Goal: Task Accomplishment & Management: Complete application form

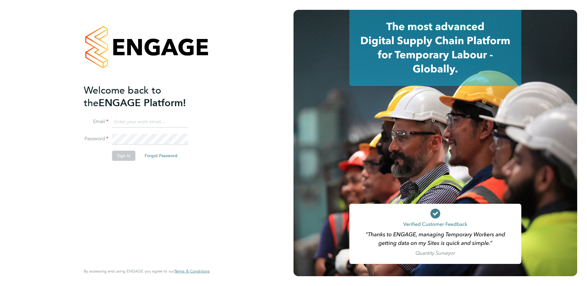
type input "danny.carr@vgcgroup.co.uk"
click at [123, 155] on button "Sign In" at bounding box center [123, 156] width 23 height 10
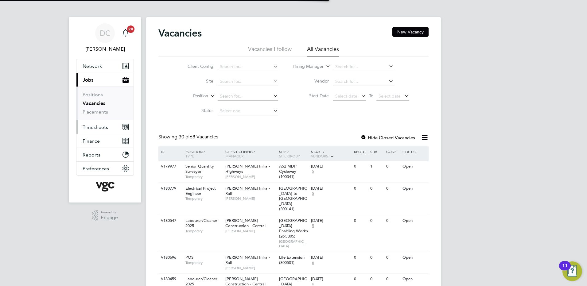
click at [97, 127] on span "Timesheets" at bounding box center [95, 127] width 25 height 6
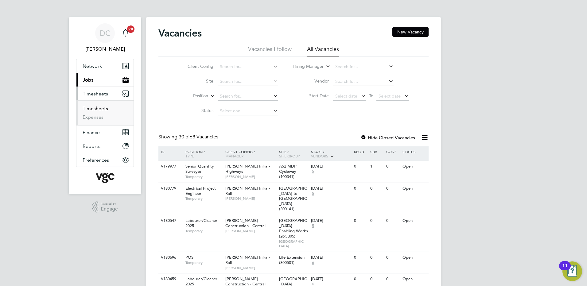
click at [96, 108] on link "Timesheets" at bounding box center [95, 109] width 25 height 6
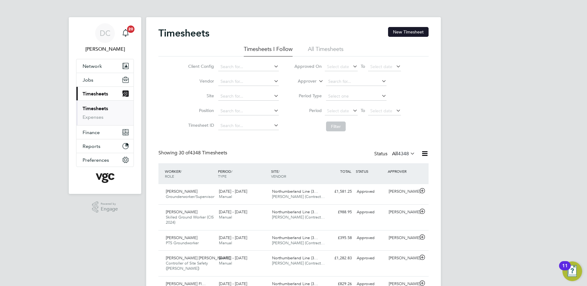
click at [409, 30] on button "New Timesheet" at bounding box center [408, 32] width 41 height 10
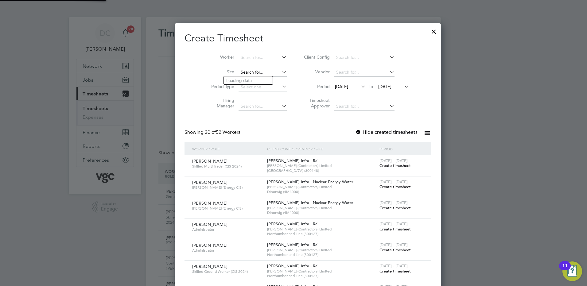
click at [238, 71] on input at bounding box center [262, 72] width 48 height 9
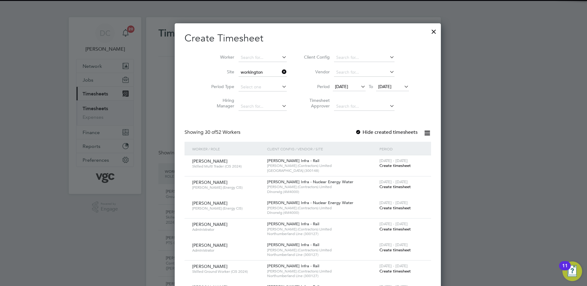
click at [237, 78] on b "Workington" at bounding box center [238, 80] width 24 height 5
type input "[GEOGRAPHIC_DATA] (40CA09)"
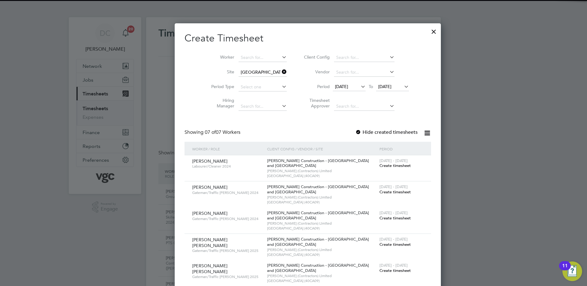
click at [338, 86] on span "[DATE]" at bounding box center [341, 87] width 13 height 6
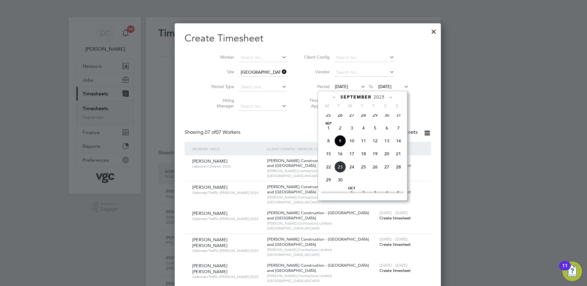
click at [387, 144] on span "13" at bounding box center [387, 141] width 12 height 12
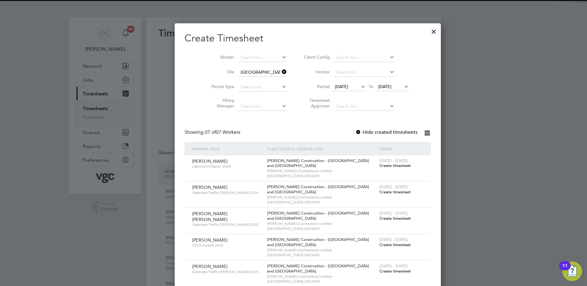
click at [379, 87] on span "[DATE]" at bounding box center [384, 87] width 13 height 6
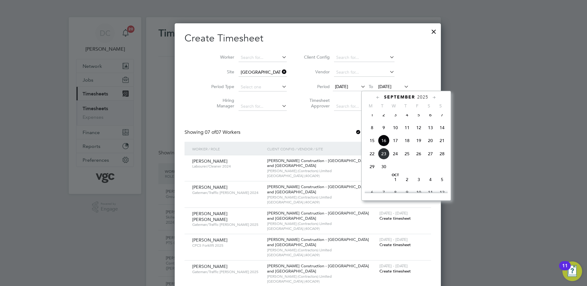
click at [419, 146] on span "19" at bounding box center [419, 141] width 12 height 12
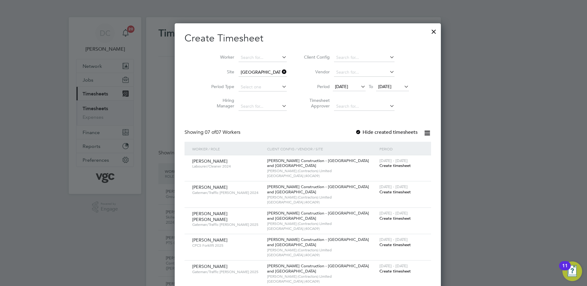
click at [379, 164] on span "Create timesheet" at bounding box center [394, 165] width 31 height 5
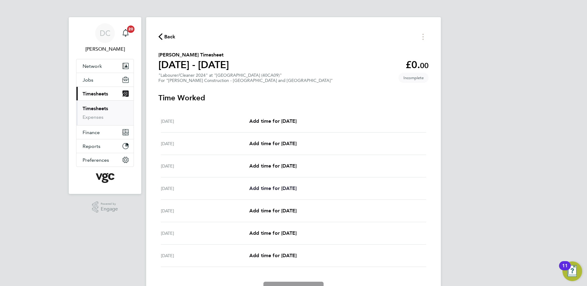
click at [261, 190] on span "Add time for [DATE]" at bounding box center [272, 188] width 47 height 6
select select "30"
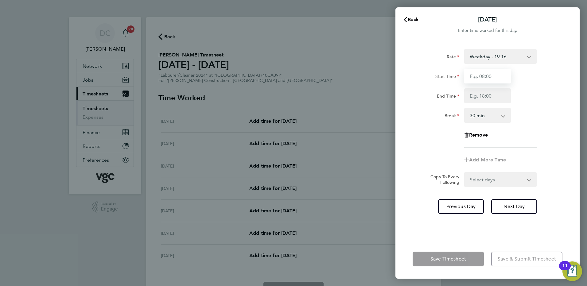
click at [486, 82] on input "Start Time" at bounding box center [487, 76] width 47 height 15
type input "07:30"
click at [478, 94] on input "End Time" at bounding box center [487, 95] width 47 height 15
type input "09:30"
click at [531, 145] on div "Rate Weekday - 19.16 Overtime - 27.81 Overtime - 36.21 Start Time 07:30 End Tim…" at bounding box center [487, 98] width 150 height 99
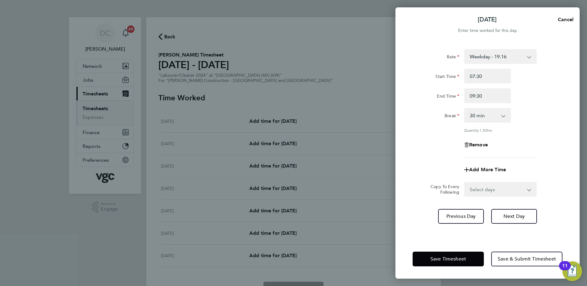
click at [489, 119] on select "0 min 15 min 30 min 45 min 60 min 75 min 90 min" at bounding box center [484, 116] width 38 height 14
select select "0"
click at [465, 109] on select "0 min 15 min 30 min 45 min 60 min 75 min 90 min" at bounding box center [484, 116] width 38 height 14
click at [530, 159] on app-timesheet-line-form-group "Rate Weekday - 19.16 Overtime - 27.81 Overtime - 36.21 Start Time 07:30 End Tim…" at bounding box center [487, 113] width 150 height 128
click at [511, 213] on span "Next Day" at bounding box center [513, 216] width 21 height 6
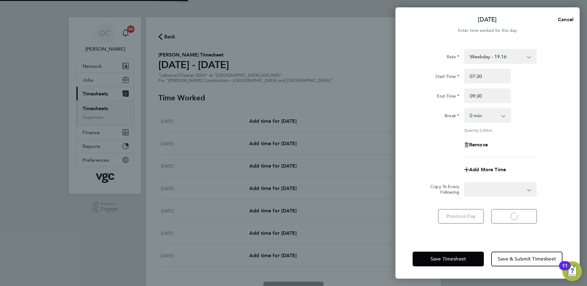
select select "30"
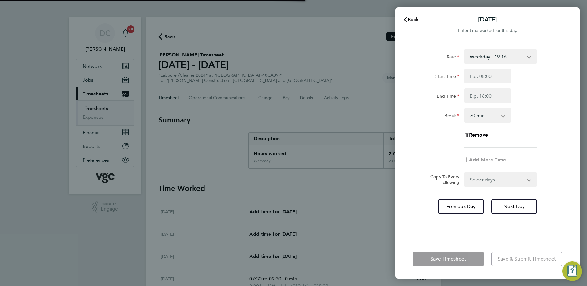
click at [508, 215] on div "Rate Weekday - 19.16 Overtime - 27.81 Overtime - 36.21 Start Time End Time Brea…" at bounding box center [487, 141] width 184 height 198
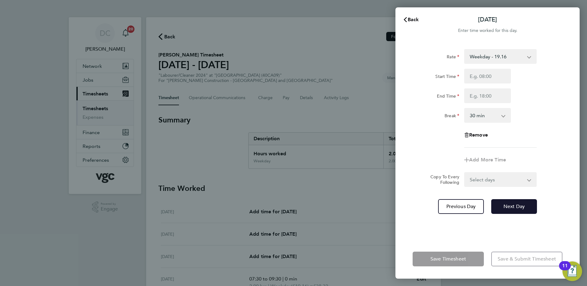
click at [511, 202] on button "Next Day" at bounding box center [514, 206] width 46 height 15
select select "30"
click at [476, 77] on input "Start Time" at bounding box center [487, 76] width 47 height 15
type input "07:30"
type input "09:30"
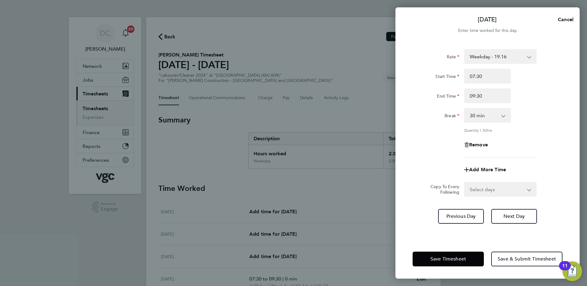
click at [433, 134] on div "Rate Weekday - 19.16 Overtime - 27.81 Overtime - 36.21 Start Time 07:30 End Tim…" at bounding box center [487, 103] width 150 height 108
click at [486, 113] on select "0 min 15 min 30 min 45 min 60 min 75 min 90 min" at bounding box center [484, 116] width 38 height 14
select select "0"
click at [465, 109] on select "0 min 15 min 30 min 45 min 60 min 75 min 90 min" at bounding box center [484, 116] width 38 height 14
click at [447, 255] on button "Save Timesheet" at bounding box center [447, 259] width 71 height 15
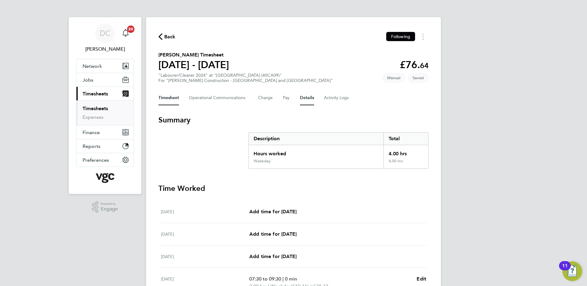
click at [306, 99] on button "Details" at bounding box center [307, 98] width 14 height 15
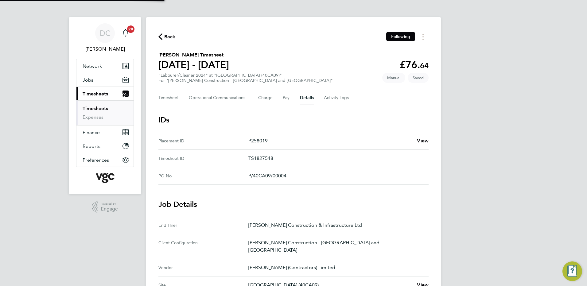
click at [486, 198] on div "DC [PERSON_NAME] Notifications 20 Applications: Network Team Members Businesses…" at bounding box center [293, 233] width 587 height 467
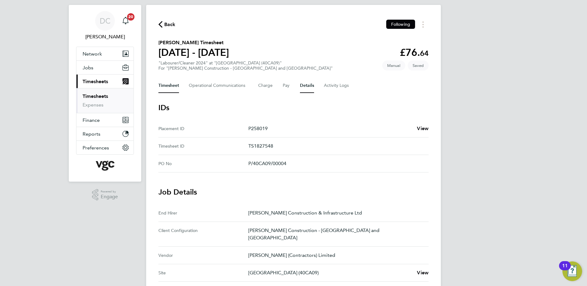
click at [171, 85] on button "Timesheet" at bounding box center [168, 85] width 21 height 15
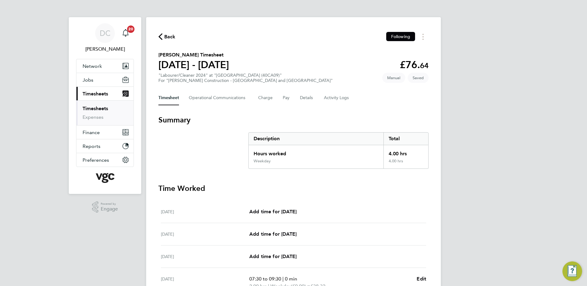
click at [464, 164] on div "DC [PERSON_NAME] Notifications 20 Applications: Network Team Members Businesses…" at bounding box center [293, 213] width 587 height 426
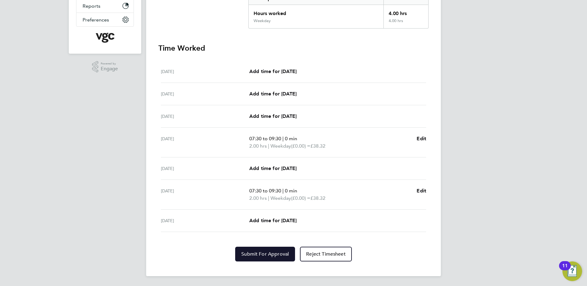
click at [268, 254] on span "Submit For Approval" at bounding box center [265, 254] width 48 height 6
click at [481, 220] on div "DC [PERSON_NAME] Notifications 20 Applications: Network Team Members Businesses…" at bounding box center [293, 73] width 587 height 426
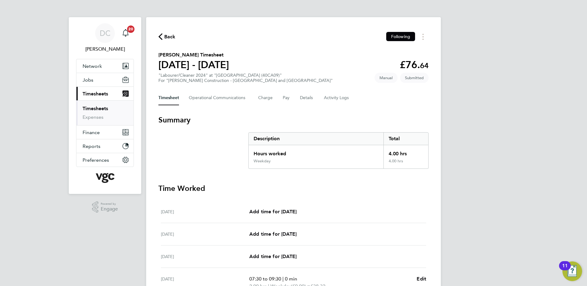
click at [164, 37] on span "Back" at bounding box center [169, 36] width 11 height 7
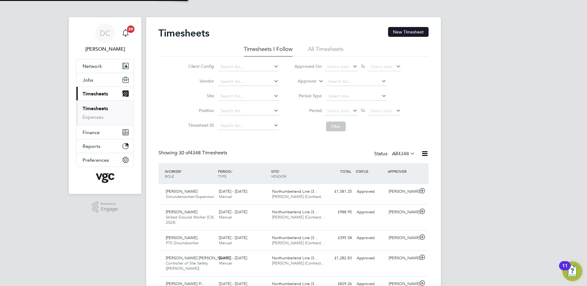
scroll to position [16, 53]
click at [409, 33] on button "New Timesheet" at bounding box center [408, 32] width 41 height 10
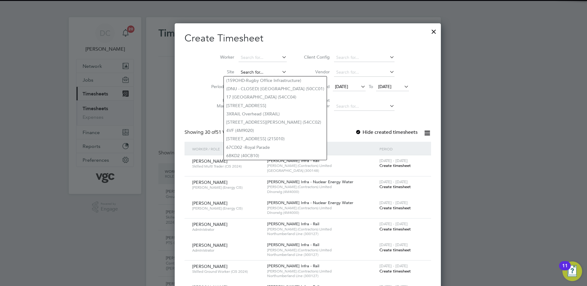
click at [238, 74] on input at bounding box center [262, 72] width 48 height 9
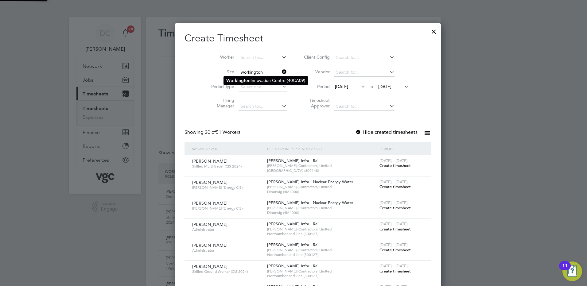
click at [239, 79] on b "Workington" at bounding box center [238, 80] width 24 height 5
type input "[GEOGRAPHIC_DATA] (40CA09)"
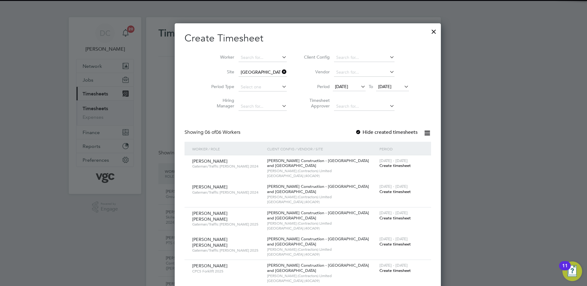
click at [335, 89] on span "[DATE]" at bounding box center [341, 87] width 13 height 6
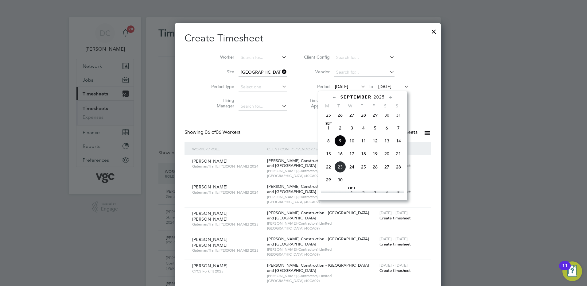
click at [387, 145] on span "13" at bounding box center [387, 141] width 12 height 12
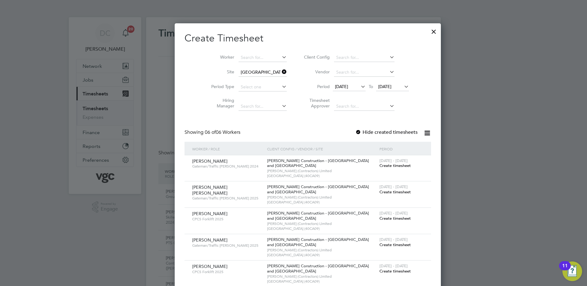
click at [376, 83] on span "[DATE]" at bounding box center [392, 87] width 33 height 8
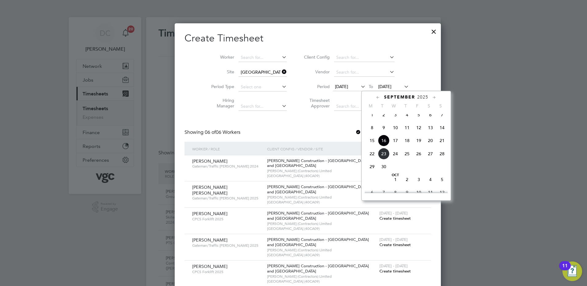
click at [418, 146] on span "19" at bounding box center [419, 141] width 12 height 12
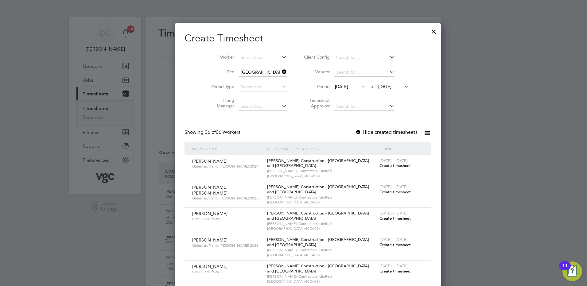
click at [379, 271] on span "Create timesheet" at bounding box center [394, 271] width 31 height 5
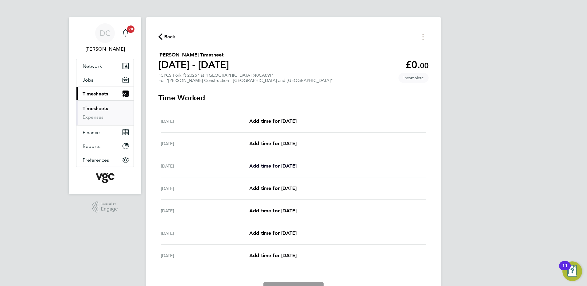
click at [292, 163] on span "Add time for [DATE]" at bounding box center [272, 166] width 47 height 6
select select "30"
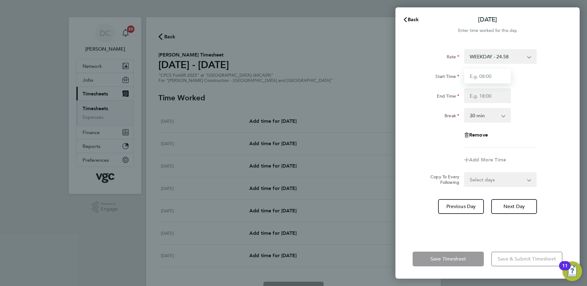
click at [488, 79] on input "Start Time" at bounding box center [487, 76] width 47 height 15
type input "07:30"
click at [483, 100] on input "End Time" at bounding box center [487, 95] width 47 height 15
type input "17:00"
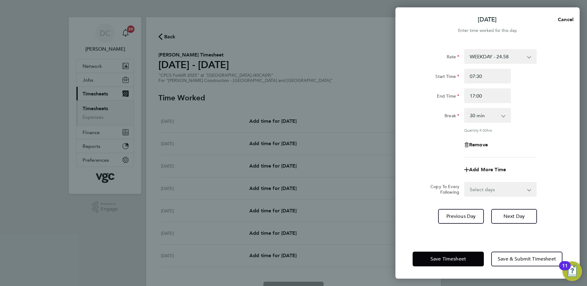
click at [526, 145] on div "Rate WEEKDAY - 24.58 OVERTIME - 35.57 Start Time 07:30 End Time 17:00 Break 0 m…" at bounding box center [487, 103] width 150 height 108
click at [480, 189] on select "Select days Day [DATE] [DATE] [DATE] [DATE]" at bounding box center [497, 190] width 64 height 14
select select "DAY"
click at [465, 183] on select "Select days Day [DATE] [DATE] [DATE] [DATE]" at bounding box center [497, 190] width 64 height 14
select select "[DATE]"
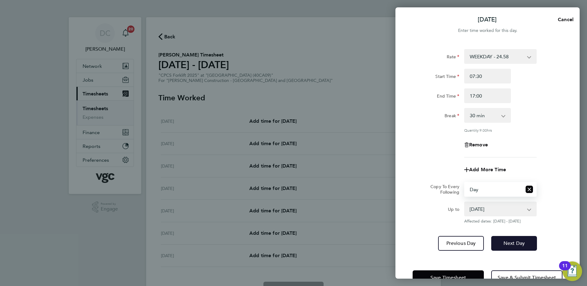
click at [510, 241] on span "Next Day" at bounding box center [513, 243] width 21 height 6
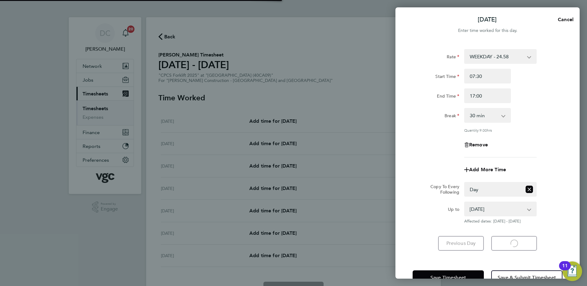
select select "30"
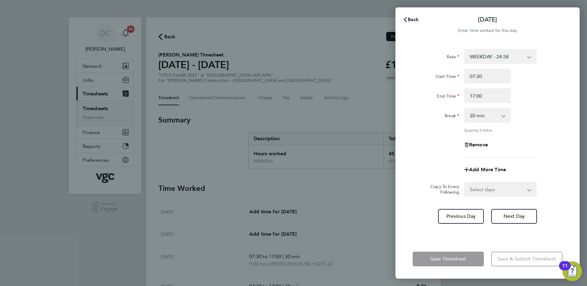
click at [415, 21] on span "Back" at bounding box center [413, 20] width 11 height 6
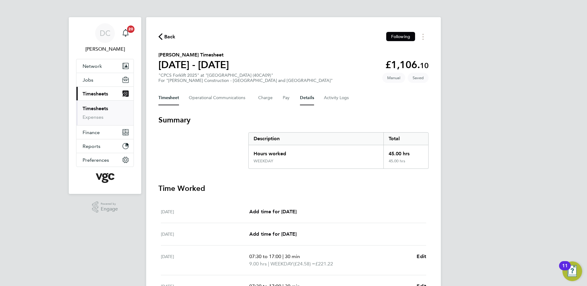
click at [310, 99] on button "Details" at bounding box center [307, 98] width 14 height 15
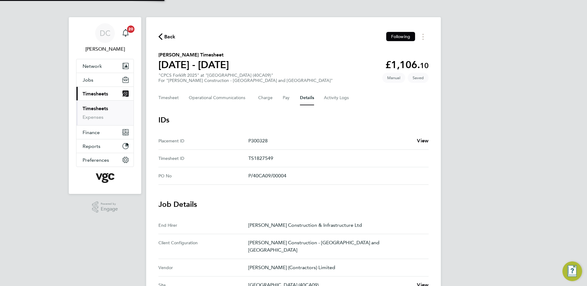
click at [487, 165] on div "DC [PERSON_NAME] Notifications 20 Applications: Network Team Members Businesses…" at bounding box center [293, 251] width 587 height 502
click at [168, 95] on button "Timesheet" at bounding box center [168, 98] width 21 height 15
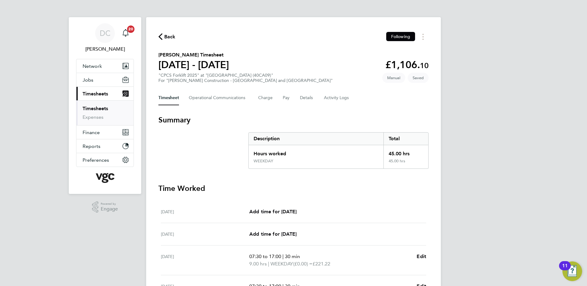
click at [541, 180] on div "DC [PERSON_NAME] Notifications 20 Applications: Network Team Members Businesses…" at bounding box center [293, 224] width 587 height 448
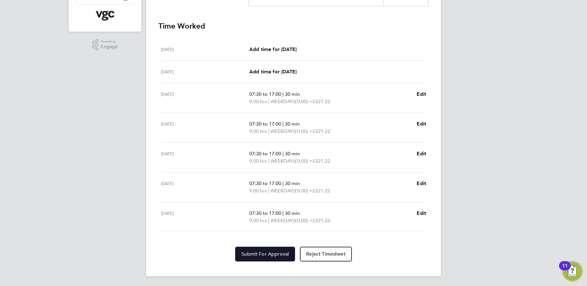
click at [271, 256] on span "Submit For Approval" at bounding box center [265, 254] width 48 height 6
click at [524, 157] on div "DC [PERSON_NAME] Notifications 20 Applications: Network Team Members Businesses…" at bounding box center [293, 62] width 587 height 448
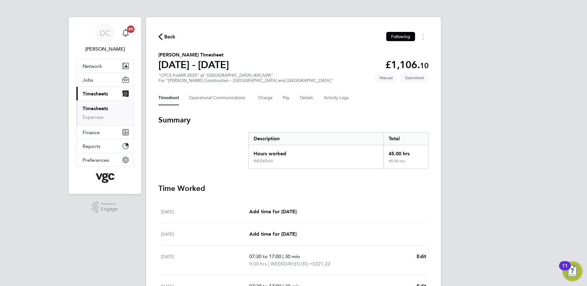
click at [172, 35] on span "Back" at bounding box center [169, 36] width 11 height 7
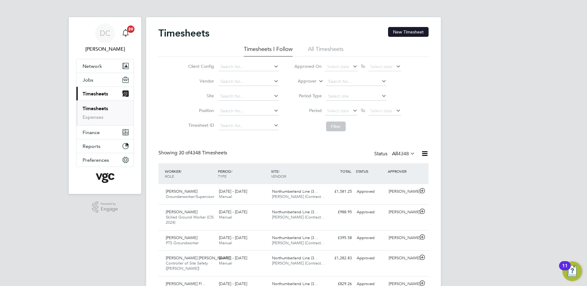
click at [409, 32] on button "New Timesheet" at bounding box center [408, 32] width 41 height 10
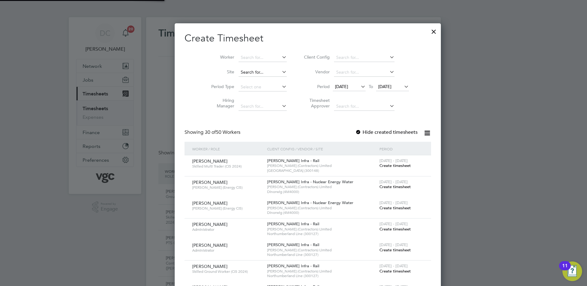
click at [238, 72] on input at bounding box center [262, 72] width 48 height 9
click at [245, 81] on b "Workington" at bounding box center [238, 80] width 24 height 5
type input "[GEOGRAPHIC_DATA] (40CA09)"
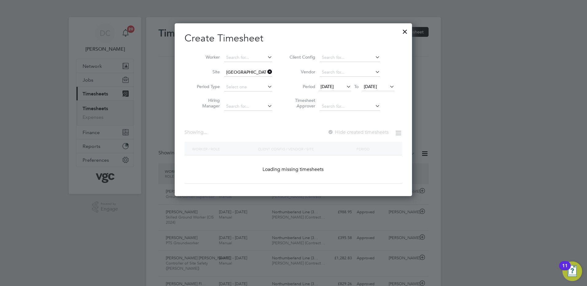
click at [334, 87] on span "[DATE]" at bounding box center [326, 87] width 13 height 6
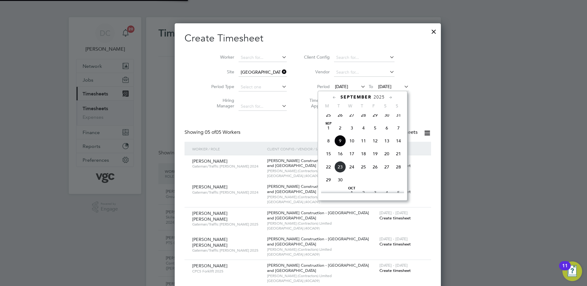
click at [387, 145] on span "13" at bounding box center [387, 141] width 12 height 12
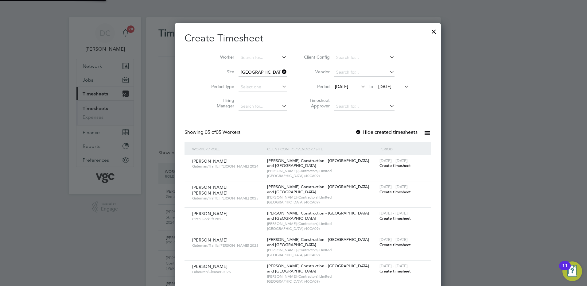
click at [378, 85] on span "[DATE]" at bounding box center [384, 87] width 13 height 6
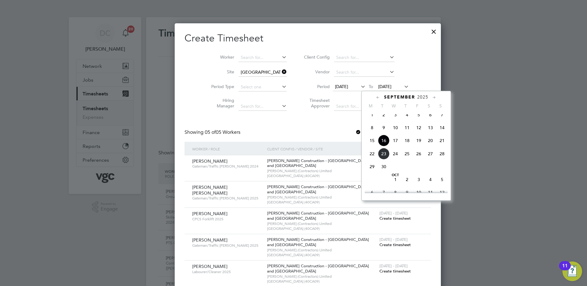
click at [419, 145] on span "19" at bounding box center [419, 141] width 12 height 12
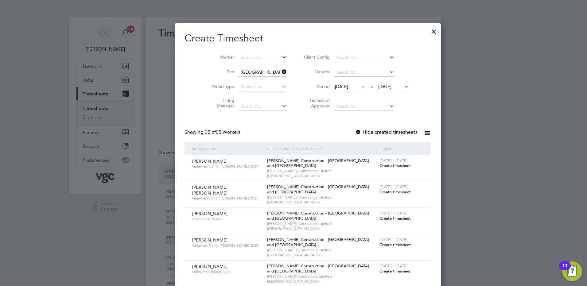
click at [473, 239] on div at bounding box center [293, 143] width 587 height 286
click at [382, 272] on span "Create timesheet" at bounding box center [394, 271] width 31 height 5
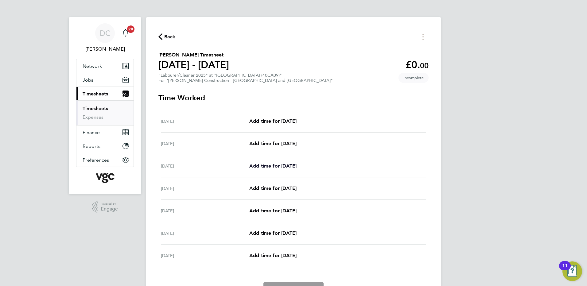
click at [292, 167] on span "Add time for [DATE]" at bounding box center [272, 166] width 47 height 6
select select "30"
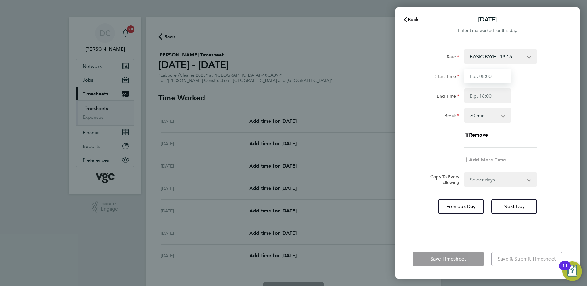
click at [499, 75] on input "Start Time" at bounding box center [487, 76] width 47 height 15
type input "07:30"
type input "17:00"
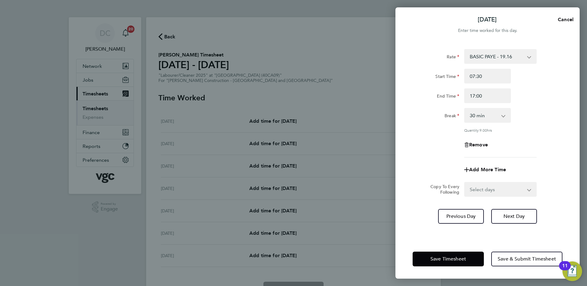
click at [426, 152] on div "Rate BASIC PAYE - 19.16 PAYE OT - 27.44 Start Time 07:30 End Time 17:00 Break 0…" at bounding box center [487, 103] width 150 height 108
click at [484, 187] on select "Select days Day [DATE] [DATE] [DATE] [DATE]" at bounding box center [497, 190] width 64 height 14
select select "DAY"
click at [465, 183] on select "Select days Day [DATE] [DATE] [DATE] [DATE]" at bounding box center [497, 190] width 64 height 14
select select "[DATE]"
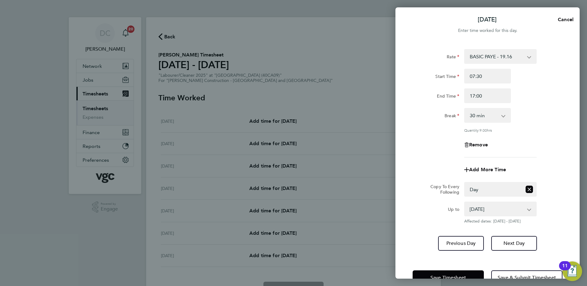
click at [514, 250] on div "Rate BASIC PAYE - 19.16 PAYE OT - 27.44 Start Time 07:30 End Time 17:00 Break 0…" at bounding box center [487, 150] width 184 height 216
click at [511, 245] on span "Next Day" at bounding box center [513, 243] width 21 height 6
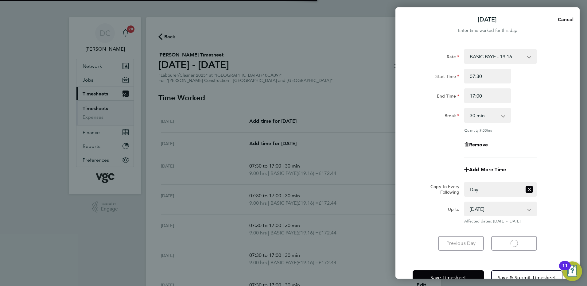
select select "30"
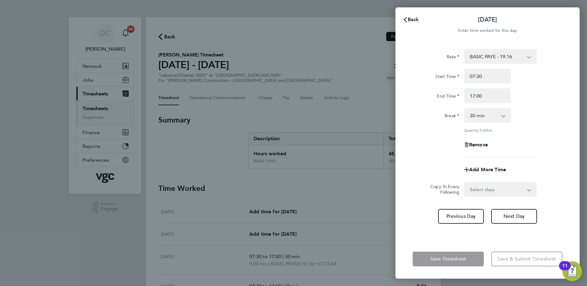
click at [415, 19] on span "Back" at bounding box center [413, 20] width 11 height 6
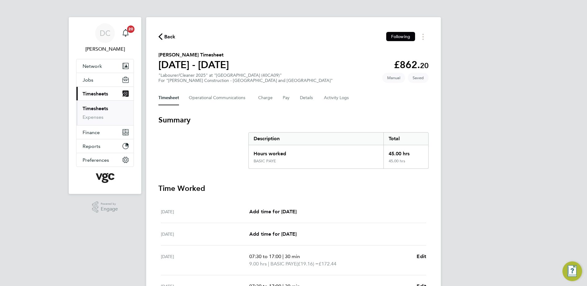
click at [518, 126] on div "DC [PERSON_NAME] Notifications 20 Applications: Network Team Members Businesses…" at bounding box center [293, 224] width 587 height 448
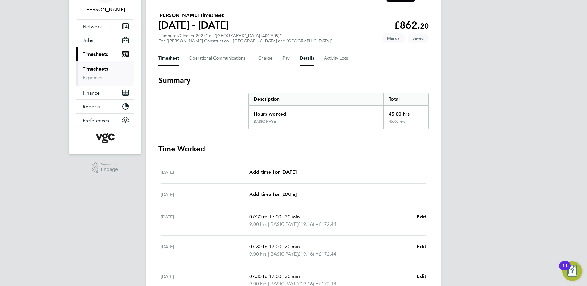
click at [307, 58] on button "Details" at bounding box center [307, 58] width 14 height 15
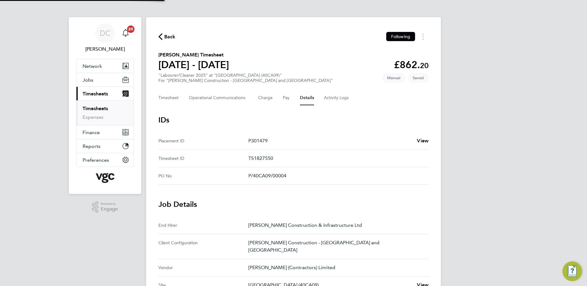
click at [503, 166] on div "DC [PERSON_NAME] Notifications 20 Applications: Network Team Members Businesses…" at bounding box center [293, 233] width 587 height 467
click at [173, 100] on button "Timesheet" at bounding box center [168, 98] width 21 height 15
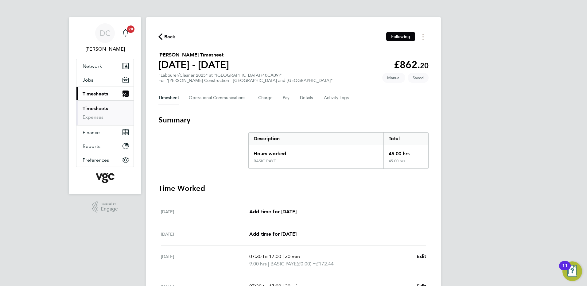
click at [490, 155] on div "DC [PERSON_NAME] Notifications 20 Applications: Network Team Members Businesses…" at bounding box center [293, 224] width 587 height 448
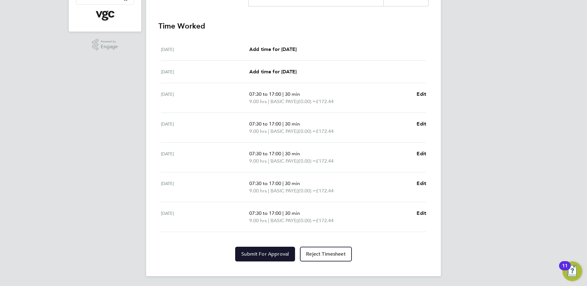
click at [277, 256] on span "Submit For Approval" at bounding box center [265, 254] width 48 height 6
click at [485, 246] on div "DC [PERSON_NAME] Notifications 20 Applications: Network Team Members Businesses…" at bounding box center [293, 62] width 587 height 448
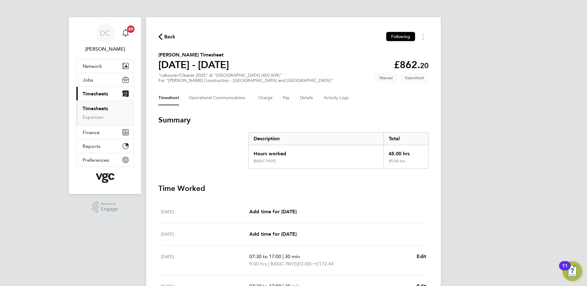
click at [167, 37] on span "Back" at bounding box center [169, 36] width 11 height 7
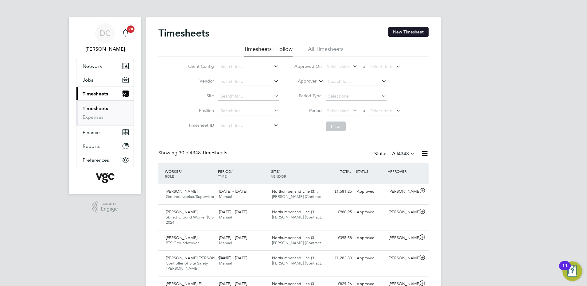
click at [408, 32] on button "New Timesheet" at bounding box center [408, 32] width 41 height 10
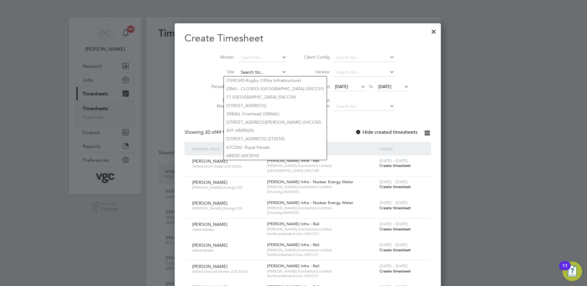
click at [238, 71] on input at bounding box center [262, 72] width 48 height 9
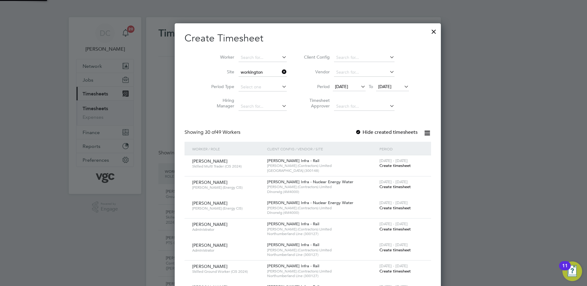
click at [241, 79] on b "Workington" at bounding box center [238, 80] width 24 height 5
type input "[GEOGRAPHIC_DATA] (40CA09)"
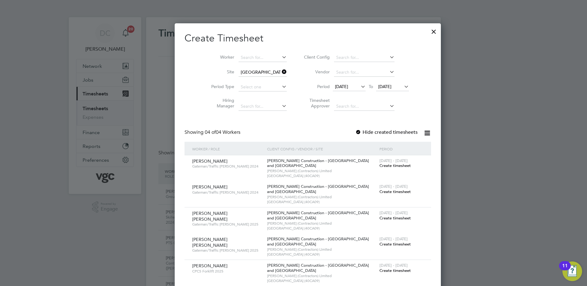
click at [335, 87] on span "[DATE]" at bounding box center [341, 87] width 13 height 6
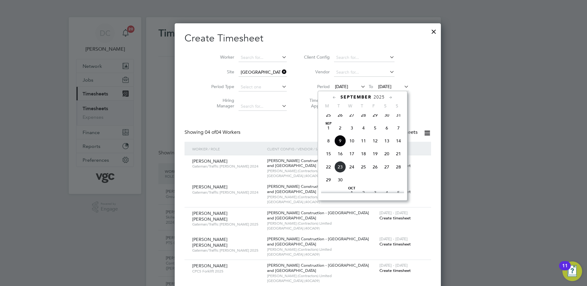
click at [384, 144] on span "13" at bounding box center [387, 141] width 12 height 12
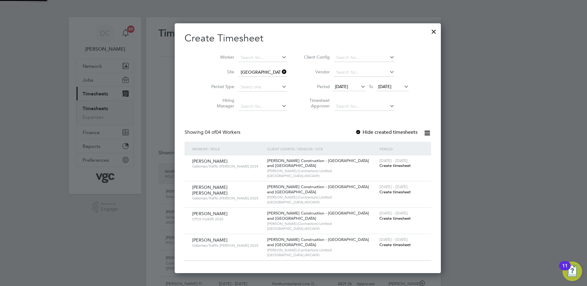
click at [378, 88] on span "[DATE]" at bounding box center [384, 87] width 13 height 6
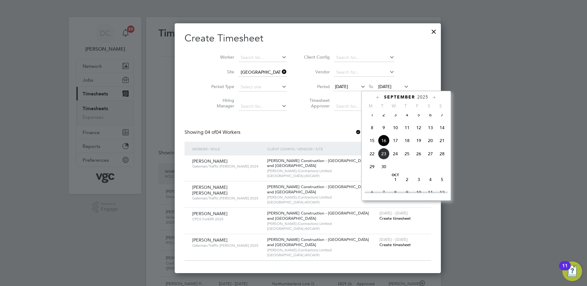
click at [418, 145] on span "19" at bounding box center [419, 141] width 12 height 12
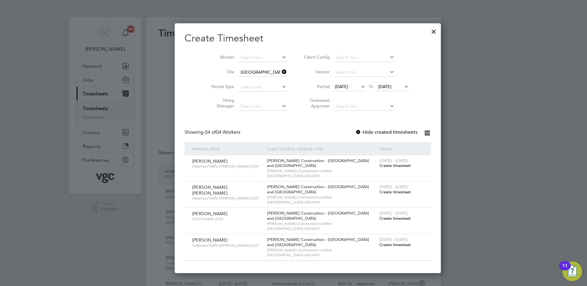
click at [379, 244] on span "Create timesheet" at bounding box center [394, 244] width 31 height 5
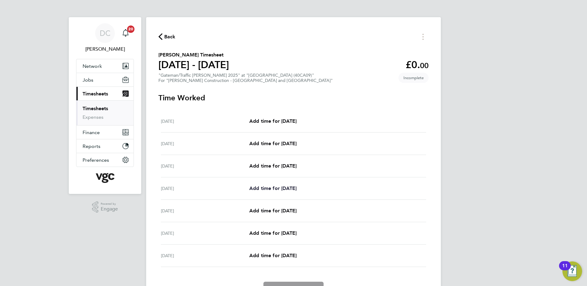
click at [282, 189] on span "Add time for [DATE]" at bounding box center [272, 188] width 47 height 6
select select "30"
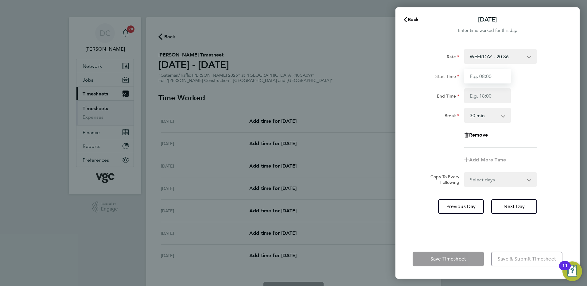
click at [491, 79] on input "Start Time" at bounding box center [487, 76] width 47 height 15
type input "07:30"
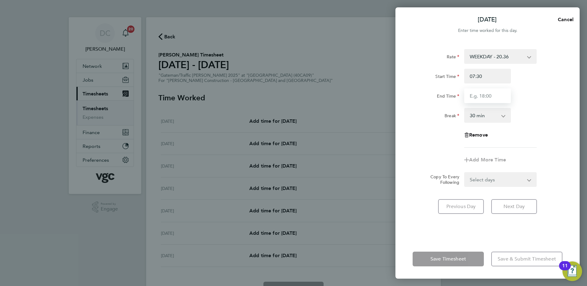
click at [479, 99] on input "End Time" at bounding box center [487, 95] width 47 height 15
type input "17:30"
click at [523, 135] on div "Rate WEEKDAY - 20.36 OVERTIME - 29.24 Start Time 07:30 End Time 17:30 Break 0 m…" at bounding box center [487, 98] width 150 height 99
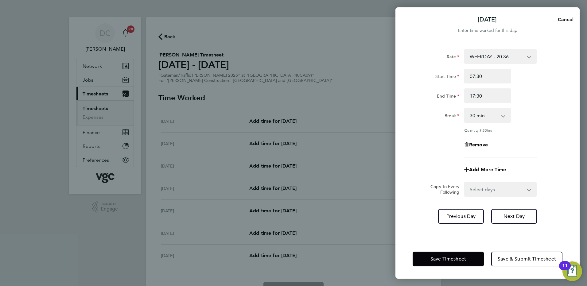
click at [478, 190] on select "Select days Day [DATE] [DATE] [DATE]" at bounding box center [497, 190] width 64 height 14
select select "DAY"
click at [465, 183] on select "Select days Day [DATE] [DATE] [DATE]" at bounding box center [497, 190] width 64 height 14
select select "[DATE]"
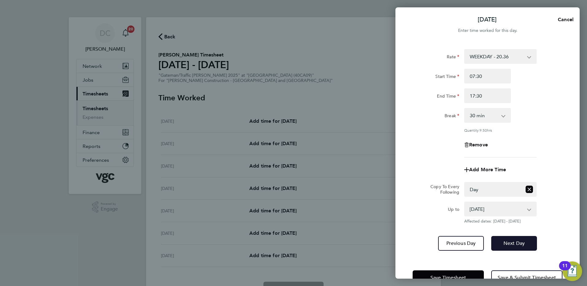
click at [508, 245] on span "Next Day" at bounding box center [513, 243] width 21 height 6
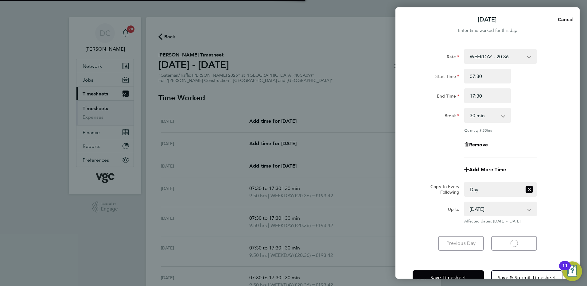
select select "30"
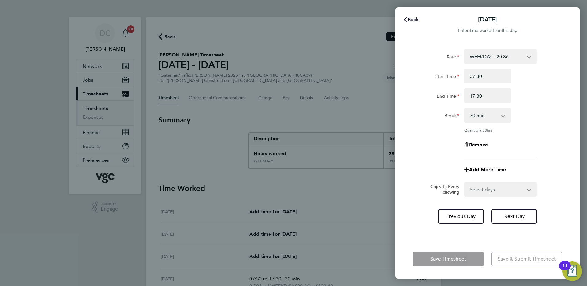
click at [412, 20] on span "Back" at bounding box center [413, 20] width 11 height 6
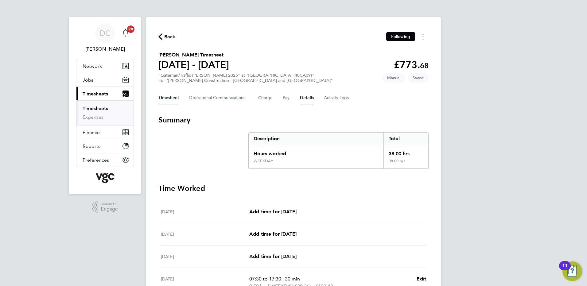
click at [307, 99] on button "Details" at bounding box center [307, 98] width 14 height 15
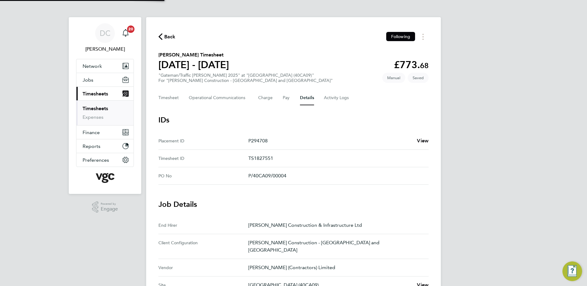
click at [471, 142] on div "DC [PERSON_NAME] Notifications 20 Applications: Network Team Members Businesses…" at bounding box center [293, 233] width 587 height 467
click at [176, 100] on button "Timesheet" at bounding box center [168, 98] width 21 height 15
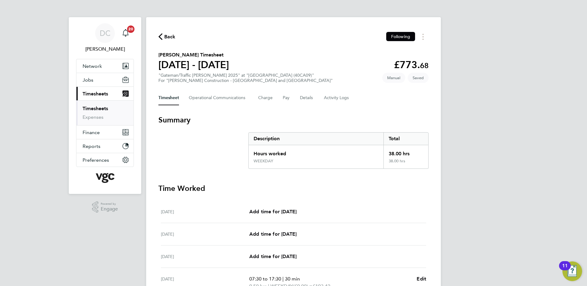
click at [501, 167] on div "DC [PERSON_NAME] Notifications 20 Applications: Network Team Members Businesses…" at bounding box center [293, 220] width 587 height 441
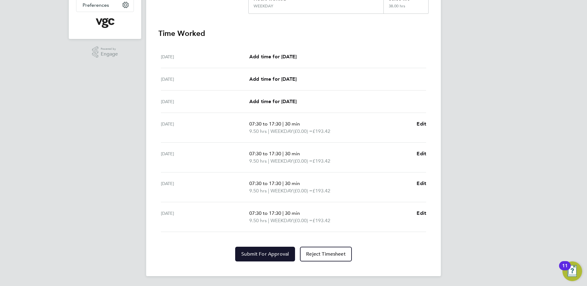
click at [276, 253] on span "Submit For Approval" at bounding box center [265, 254] width 48 height 6
click at [510, 80] on div "DC [PERSON_NAME] Notifications 20 Applications: Network Team Members Businesses…" at bounding box center [293, 65] width 587 height 441
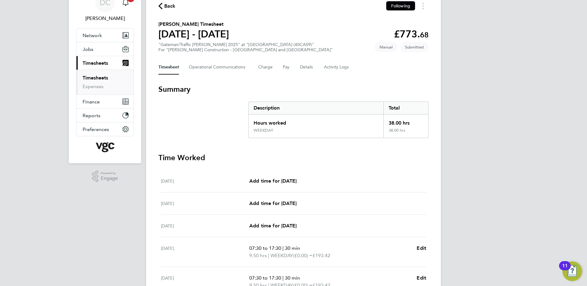
scroll to position [20, 0]
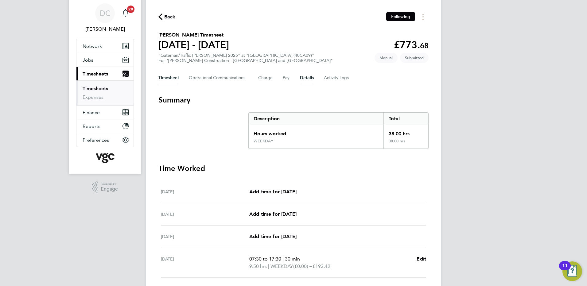
click at [307, 76] on button "Details" at bounding box center [307, 78] width 14 height 15
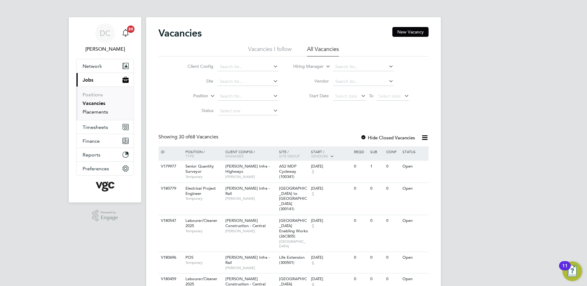
click at [100, 111] on link "Placements" at bounding box center [95, 112] width 25 height 6
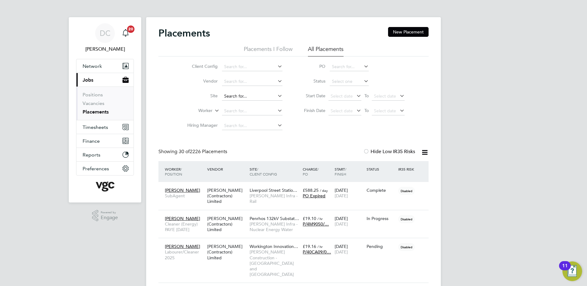
click at [238, 98] on input at bounding box center [252, 96] width 60 height 9
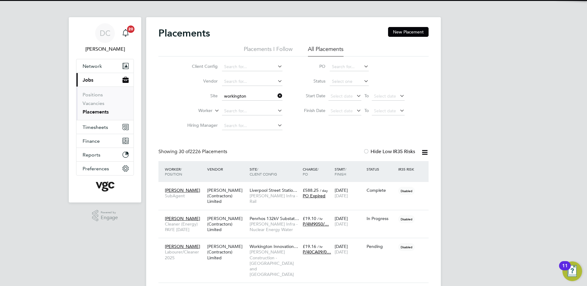
click at [243, 104] on b "Workington" at bounding box center [236, 104] width 24 height 5
type input "[GEOGRAPHIC_DATA] (40CA09)"
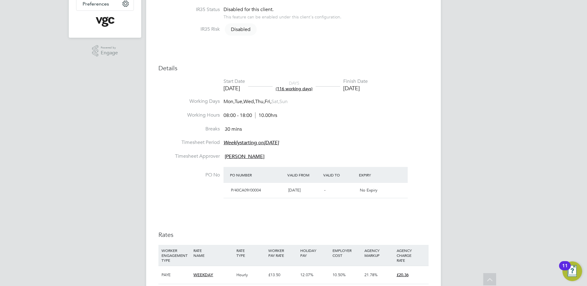
scroll to position [172, 0]
